Goal: Navigation & Orientation: Find specific page/section

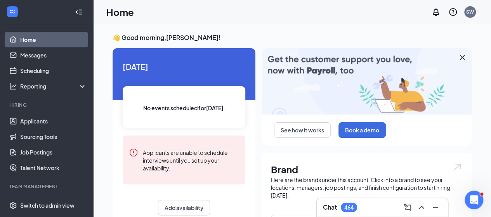
scroll to position [64, 0]
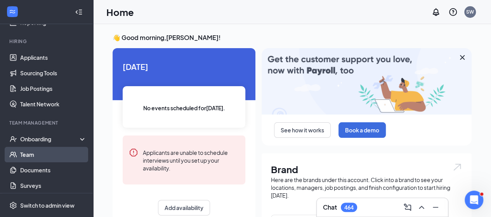
click at [51, 157] on link "Team" at bounding box center [53, 155] width 66 height 16
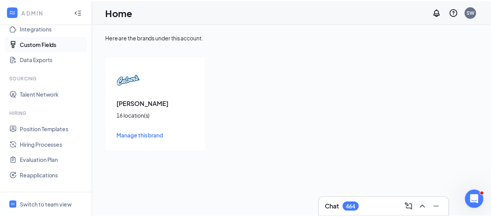
scroll to position [172, 0]
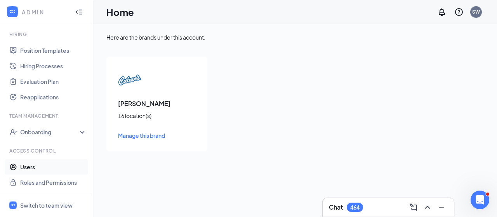
click at [23, 168] on link "Users" at bounding box center [53, 167] width 66 height 16
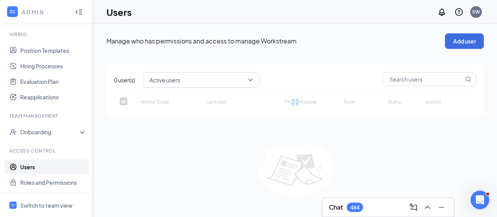
checkbox input "false"
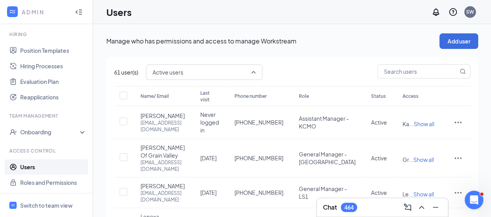
click at [183, 77] on span "Active users" at bounding box center [168, 72] width 31 height 12
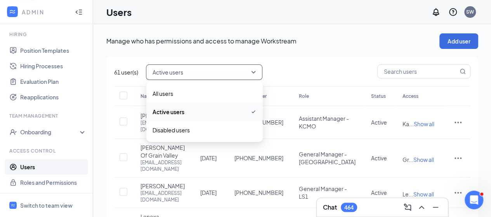
click at [183, 77] on span "Active users" at bounding box center [168, 72] width 31 height 12
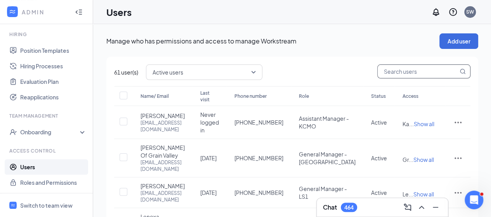
click at [409, 71] on input "text" at bounding box center [418, 71] width 80 height 13
type input "[PERSON_NAME]"
checkbox input "true"
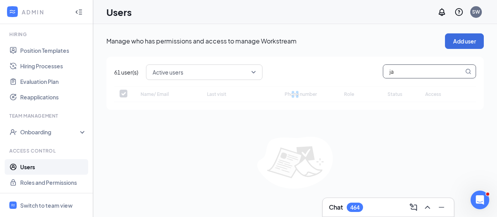
type input "j"
type input "vau"
checkbox input "false"
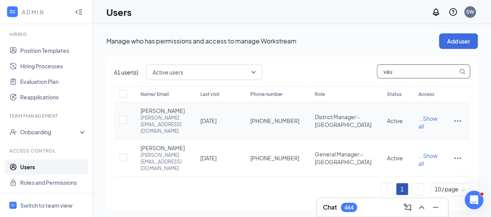
type input "vau"
click at [455, 122] on icon "ActionsIcon" at bounding box center [457, 121] width 7 height 2
click at [155, 115] on span "[PERSON_NAME]" at bounding box center [163, 111] width 44 height 8
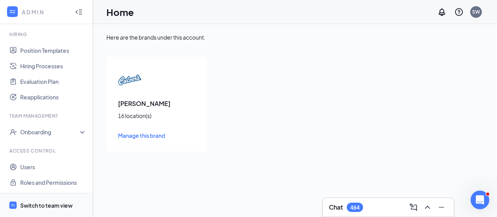
click at [53, 202] on div "Switch to team view" at bounding box center [46, 206] width 52 height 8
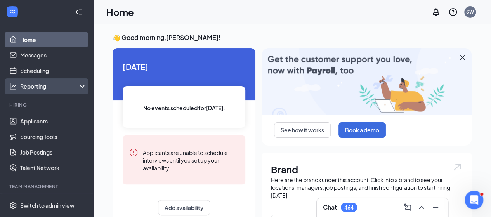
click at [47, 84] on div "Reporting" at bounding box center [53, 86] width 67 height 8
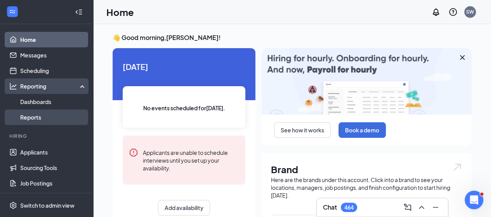
click at [44, 115] on link "Reports" at bounding box center [53, 118] width 66 height 16
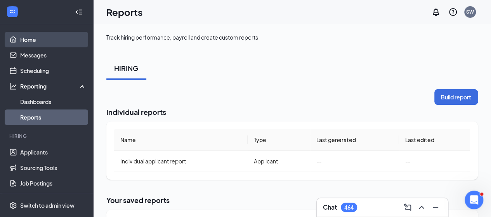
click at [55, 42] on link "Home" at bounding box center [53, 40] width 66 height 16
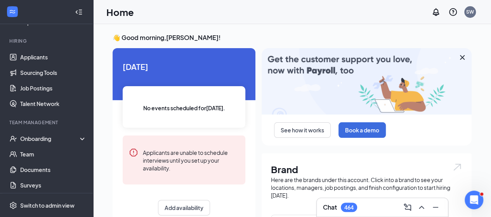
scroll to position [95, 0]
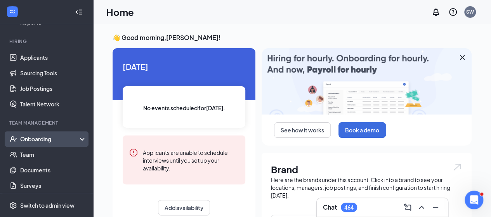
click at [50, 137] on div "Onboarding" at bounding box center [50, 139] width 60 height 8
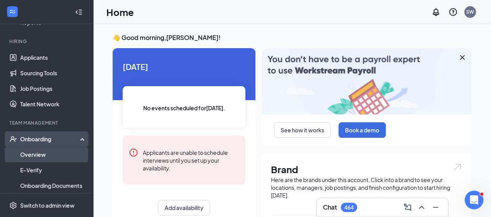
click at [44, 155] on link "Overview" at bounding box center [53, 155] width 66 height 16
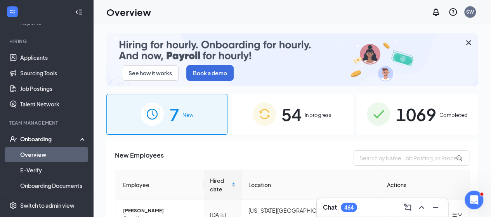
click at [386, 116] on div "1069 Completed" at bounding box center [417, 114] width 121 height 41
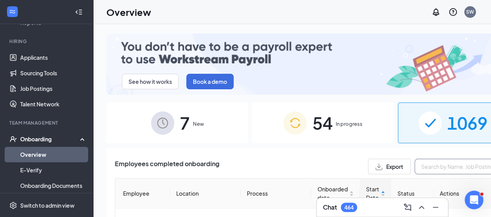
click at [415, 159] on input "text" at bounding box center [473, 167] width 117 height 16
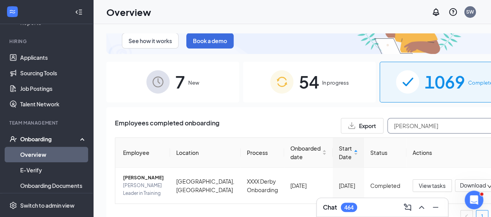
scroll to position [52, 0]
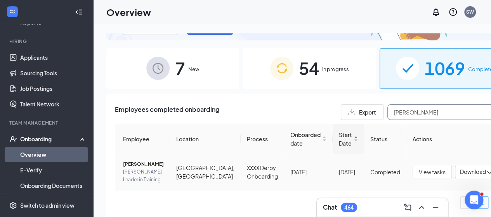
type input "[PERSON_NAME]"
click at [460, 169] on span "Download" at bounding box center [473, 172] width 26 height 8
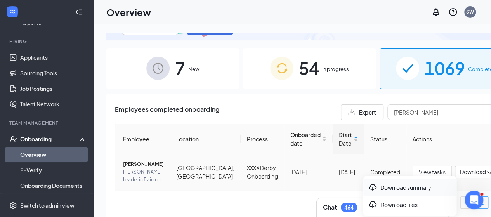
click at [407, 190] on div "Download summary" at bounding box center [410, 187] width 84 height 9
click at [131, 162] on span "[PERSON_NAME]" at bounding box center [143, 164] width 41 height 8
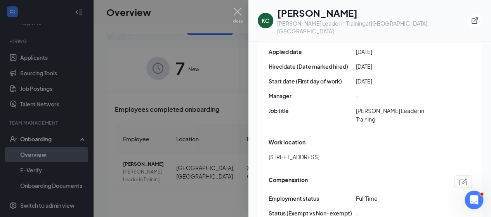
scroll to position [486, 0]
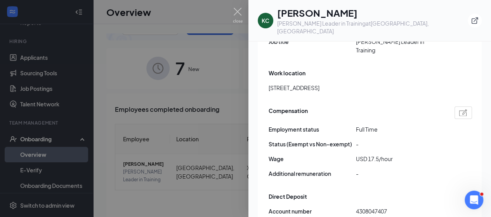
click at [460, 109] on img at bounding box center [464, 112] width 8 height 7
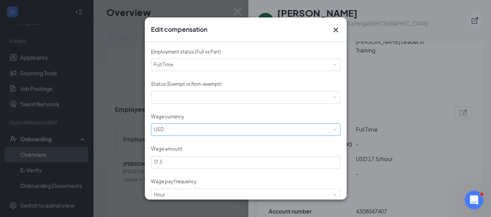
scroll to position [68, 0]
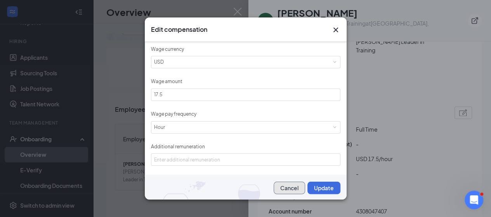
click at [283, 190] on button "Cancel" at bounding box center [289, 188] width 31 height 12
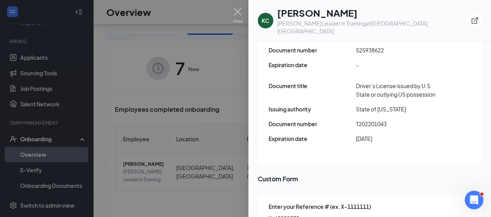
scroll to position [35, 0]
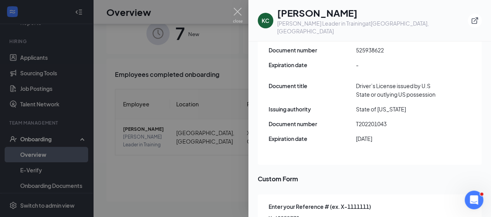
click at [214, 201] on div at bounding box center [245, 108] width 491 height 217
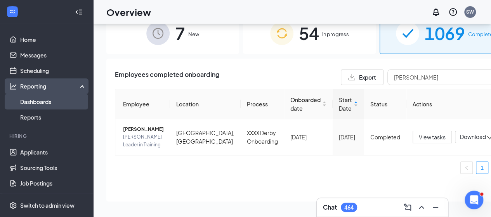
click at [38, 106] on link "Dashboards" at bounding box center [53, 102] width 66 height 16
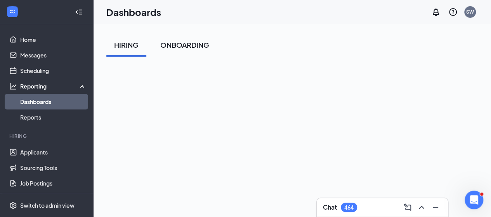
click at [198, 43] on div "ONBOARDING" at bounding box center [184, 45] width 49 height 10
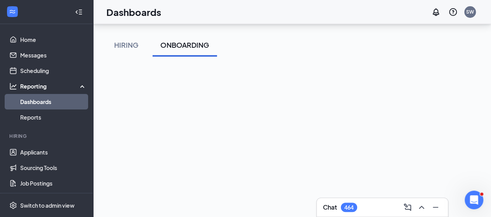
scroll to position [75, 0]
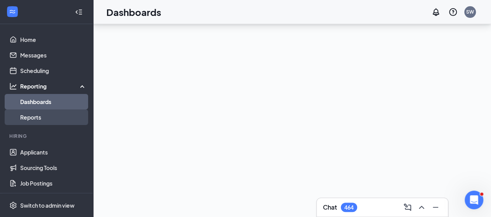
click at [40, 114] on link "Reports" at bounding box center [53, 118] width 66 height 16
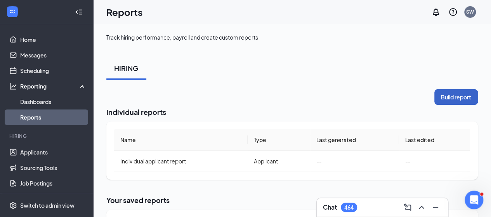
click at [455, 97] on button "Build report" at bounding box center [457, 97] width 44 height 16
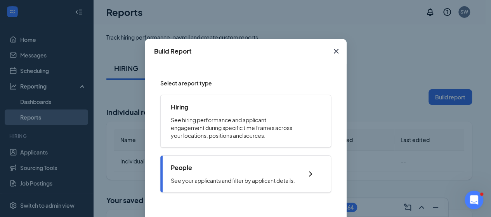
click at [235, 179] on p "See your applicants and filter by applicant details." at bounding box center [233, 181] width 124 height 8
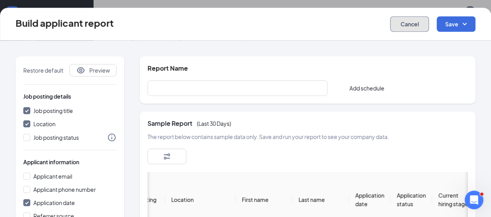
click at [399, 24] on button "Cancel" at bounding box center [409, 24] width 39 height 16
checkbox input "false"
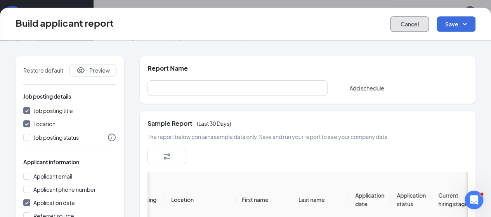
checkbox input "false"
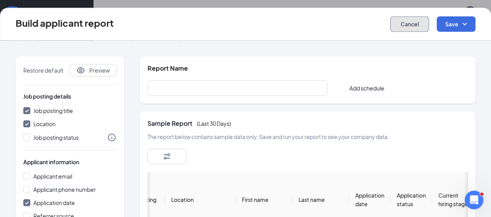
checkbox input "false"
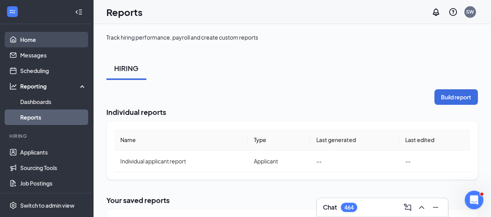
click at [29, 45] on link "Home" at bounding box center [53, 40] width 66 height 16
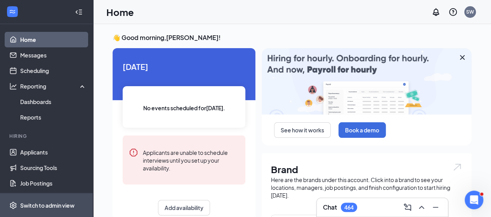
click at [39, 203] on div "Switch to admin view" at bounding box center [47, 206] width 54 height 8
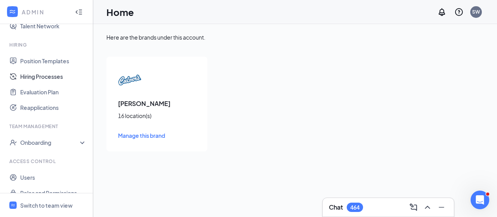
scroll to position [162, 0]
click at [47, 139] on div "Onboarding" at bounding box center [50, 142] width 60 height 8
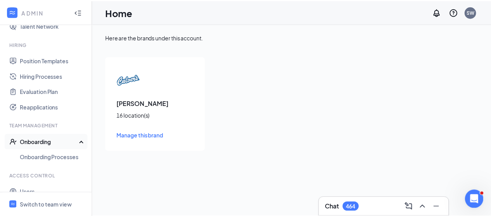
scroll to position [187, 0]
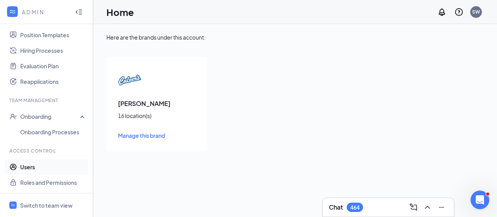
click at [28, 165] on link "Users" at bounding box center [53, 167] width 66 height 16
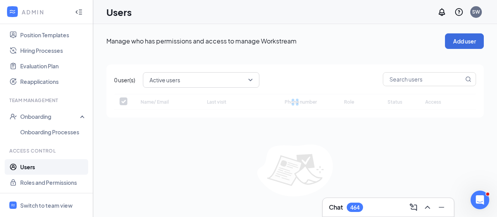
checkbox input "false"
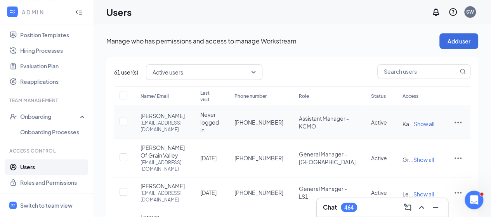
click at [458, 124] on icon "ActionsIcon" at bounding box center [458, 123] width 7 height 2
click at [400, 70] on input "text" at bounding box center [418, 71] width 80 height 13
type input "va"
checkbox input "true"
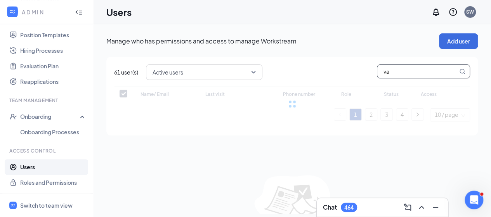
type input "vau"
checkbox input "false"
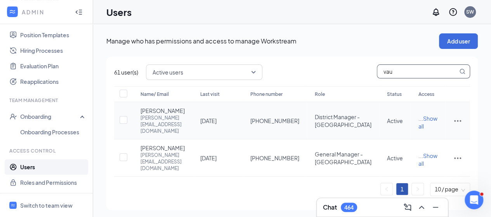
type input "vau"
click at [169, 115] on span "[PERSON_NAME]" at bounding box center [163, 111] width 44 height 8
click at [459, 122] on icon "ActionsIcon" at bounding box center [457, 120] width 9 height 9
click at [431, 141] on span "Edit user" at bounding box center [432, 140] width 48 height 9
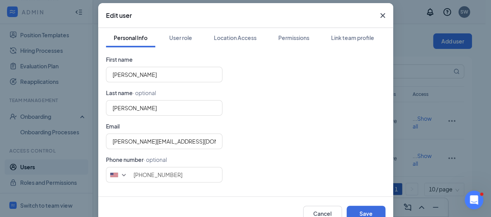
scroll to position [30, 0]
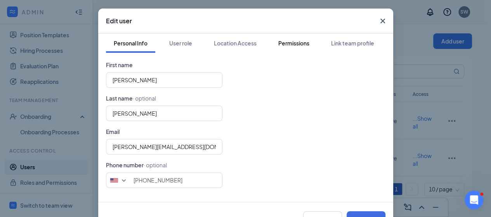
click at [281, 48] on button "Permissions" at bounding box center [294, 42] width 47 height 19
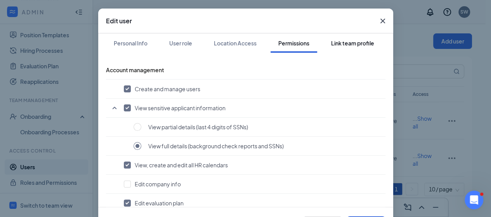
click at [349, 45] on div "Link team profile" at bounding box center [352, 43] width 43 height 8
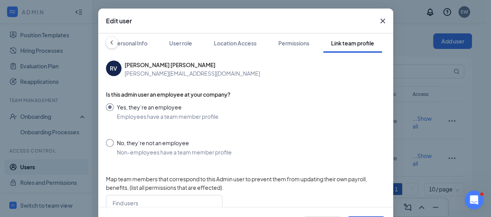
scroll to position [93, 0]
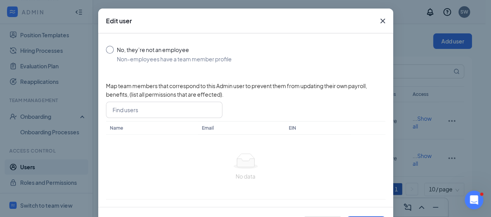
click at [382, 21] on icon "Cross" at bounding box center [382, 20] width 9 height 9
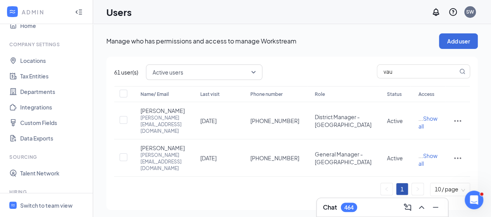
scroll to position [0, 0]
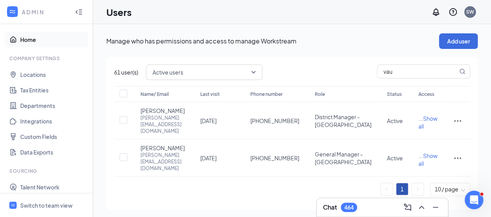
click at [35, 40] on link "Home" at bounding box center [53, 40] width 66 height 16
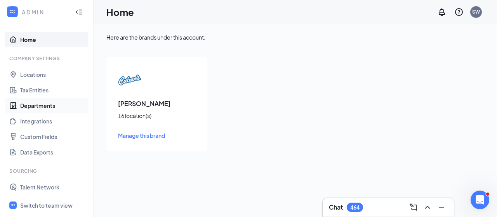
click at [35, 104] on link "Departments" at bounding box center [53, 106] width 66 height 16
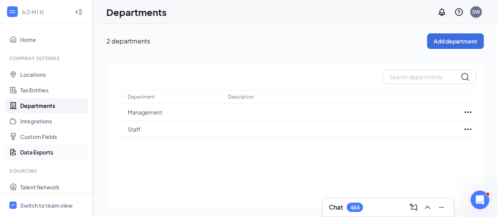
click at [40, 156] on link "Data Exports" at bounding box center [53, 152] width 66 height 16
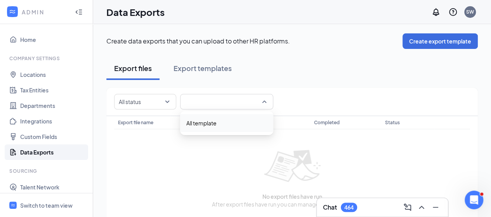
click at [205, 104] on span at bounding box center [227, 101] width 84 height 15
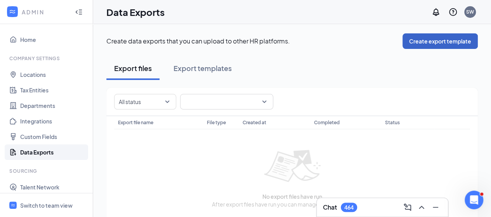
click at [423, 43] on button "Create export template" at bounding box center [440, 41] width 75 height 16
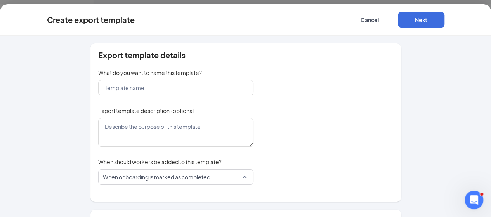
click at [172, 174] on span "When onboarding is marked as completed" at bounding box center [157, 177] width 108 height 15
click at [393, 21] on button "Cancel" at bounding box center [370, 20] width 47 height 16
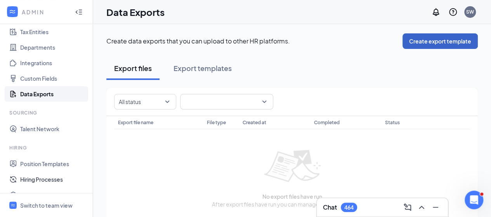
scroll to position [139, 0]
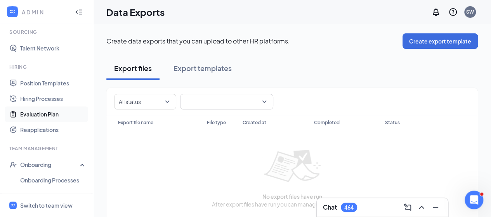
click at [53, 113] on link "Evaluation Plan" at bounding box center [53, 114] width 66 height 16
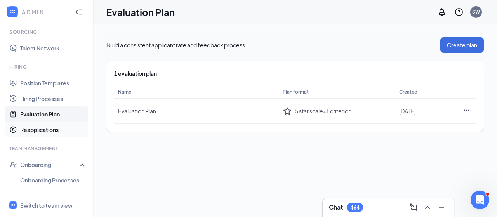
click at [47, 129] on link "Reapplications" at bounding box center [53, 130] width 66 height 16
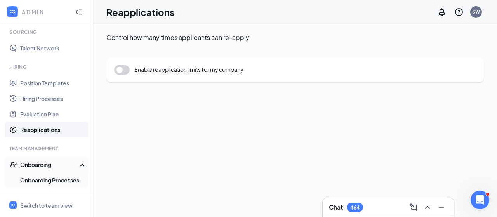
click at [43, 184] on link "Onboarding Processes" at bounding box center [53, 180] width 66 height 16
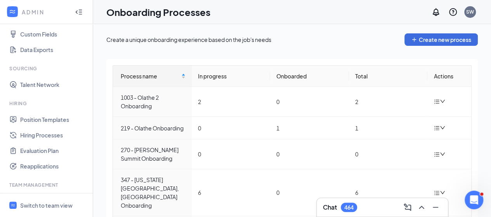
scroll to position [99, 0]
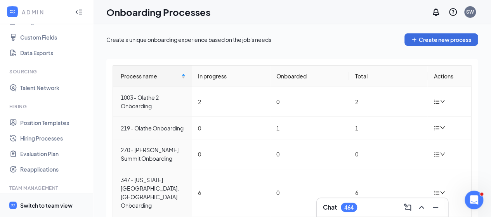
click at [34, 204] on div "Switch to team view" at bounding box center [46, 206] width 52 height 8
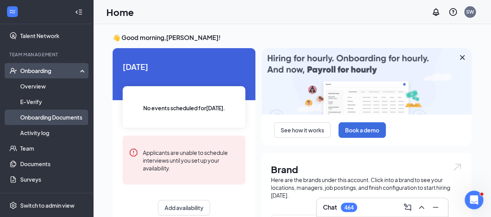
scroll to position [163, 0]
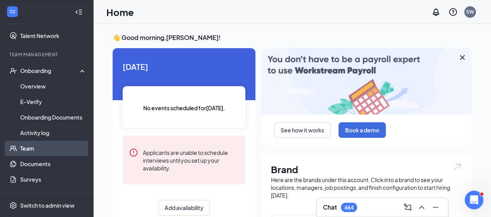
click at [40, 155] on link "Team" at bounding box center [53, 149] width 66 height 16
